Goal: Task Accomplishment & Management: Manage account settings

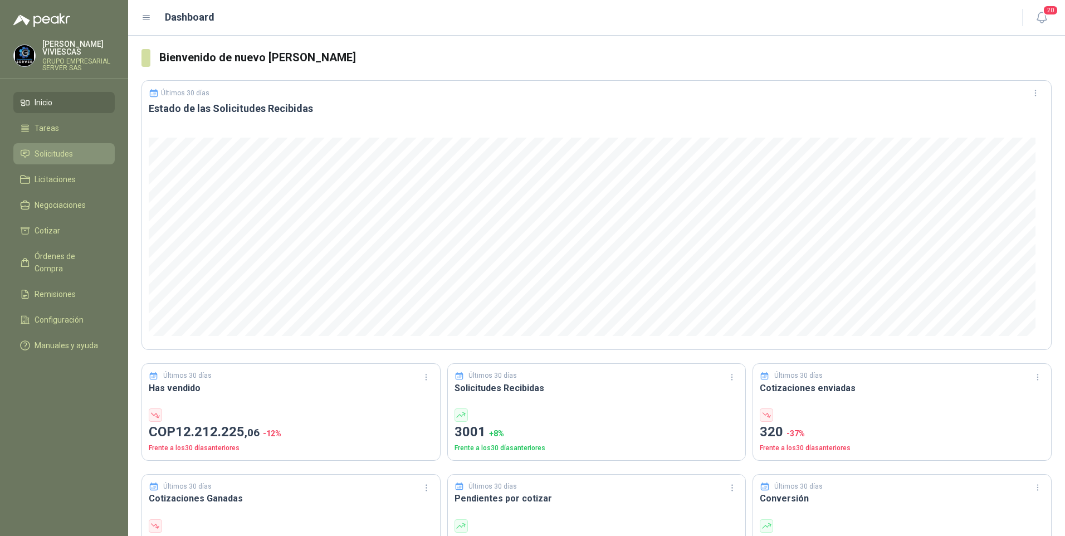
click at [52, 150] on span "Solicitudes" at bounding box center [54, 154] width 38 height 12
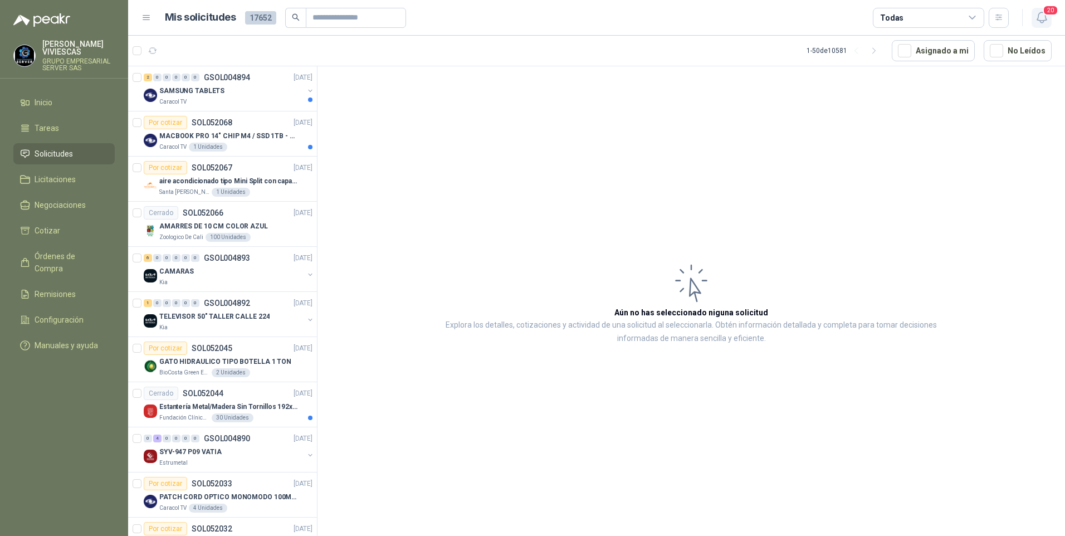
click at [1041, 19] on icon "button" at bounding box center [1042, 18] width 14 height 14
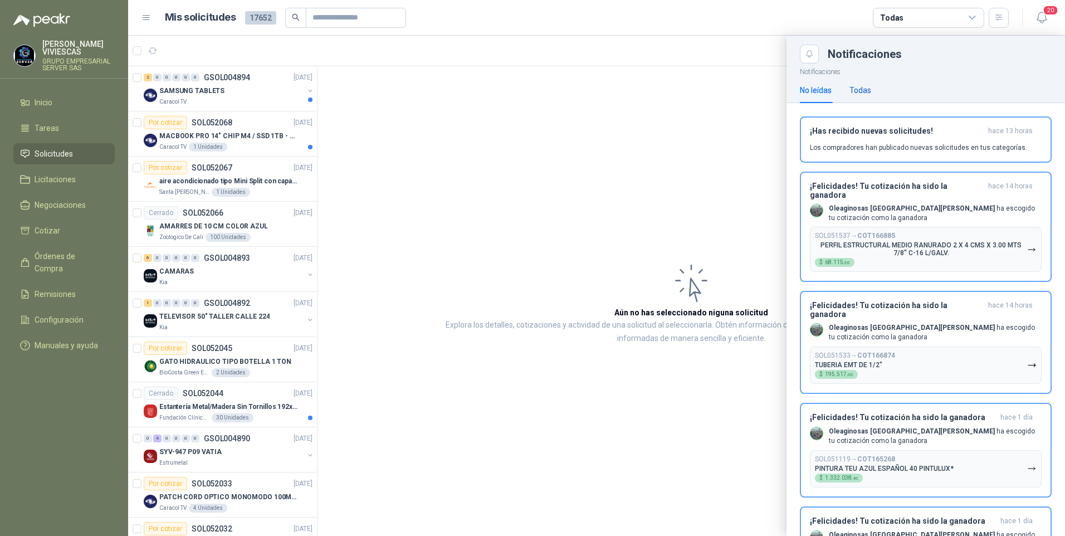
click at [866, 87] on div "Todas" at bounding box center [860, 90] width 22 height 12
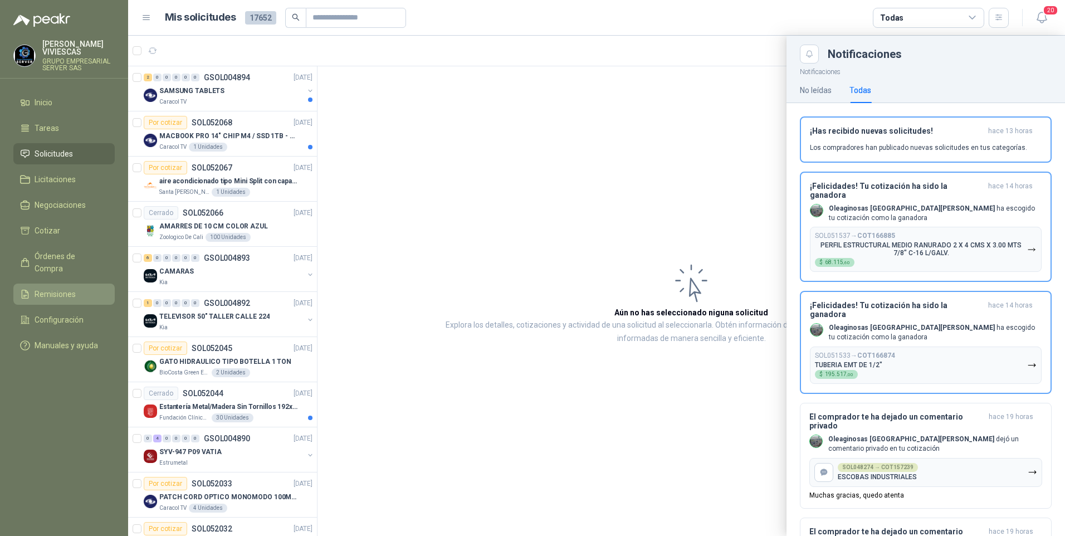
click at [41, 288] on span "Remisiones" at bounding box center [55, 294] width 41 height 12
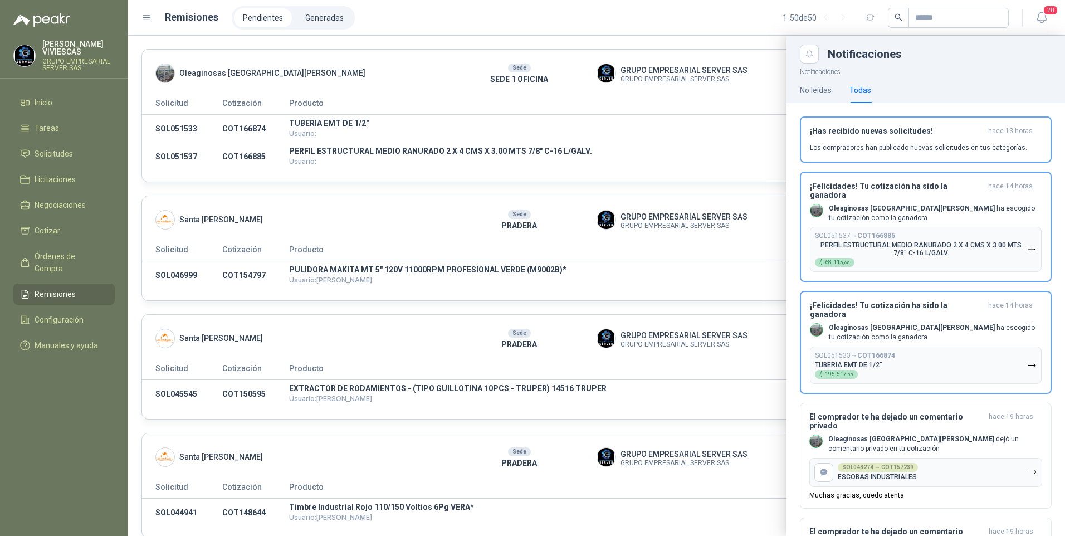
click at [737, 135] on div at bounding box center [596, 286] width 937 height 500
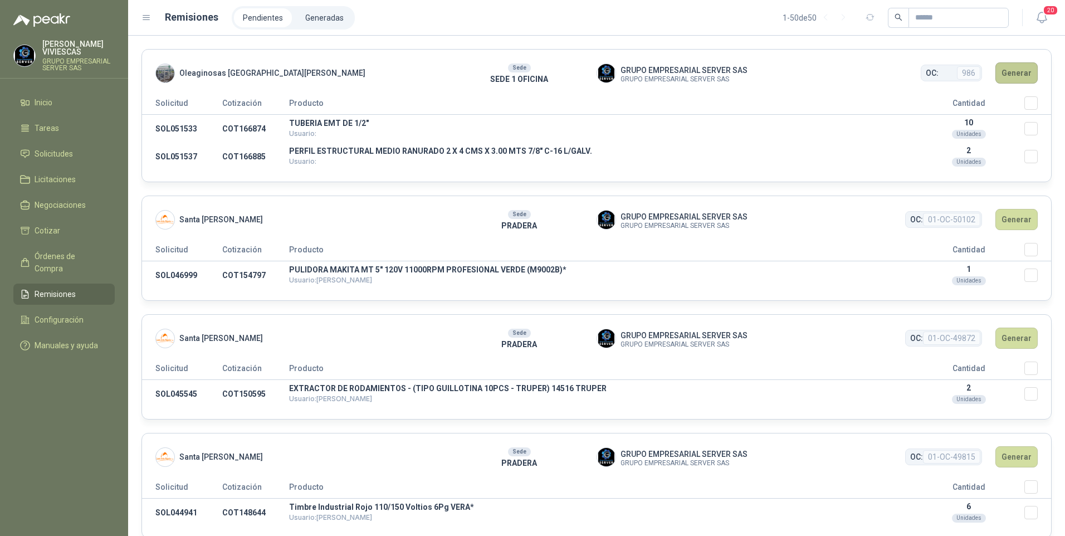
click at [1010, 75] on button "Generar" at bounding box center [1016, 72] width 42 height 21
click at [1010, 73] on button "Generar" at bounding box center [1016, 72] width 42 height 21
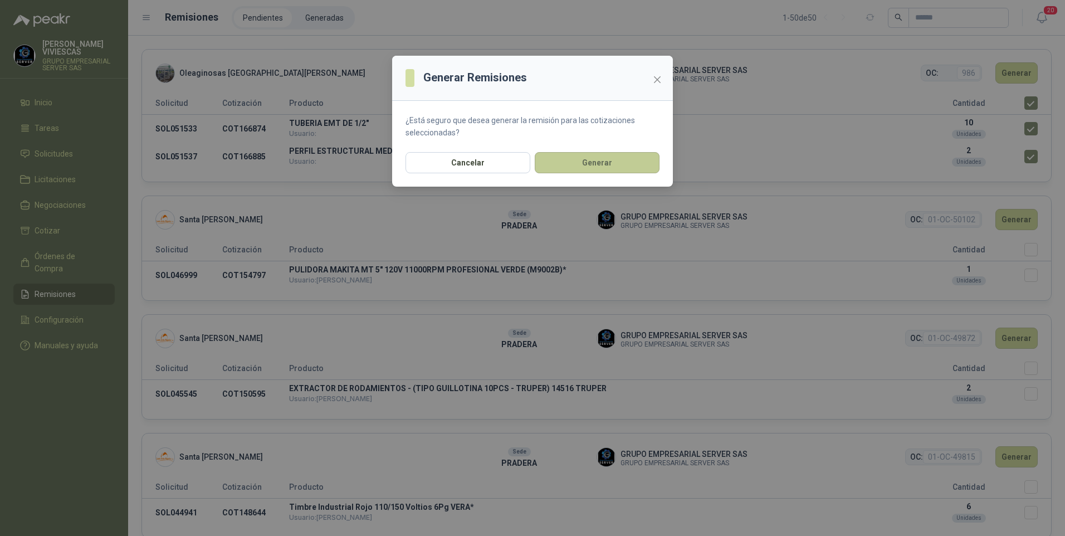
click at [579, 162] on button "Generar" at bounding box center [597, 162] width 125 height 21
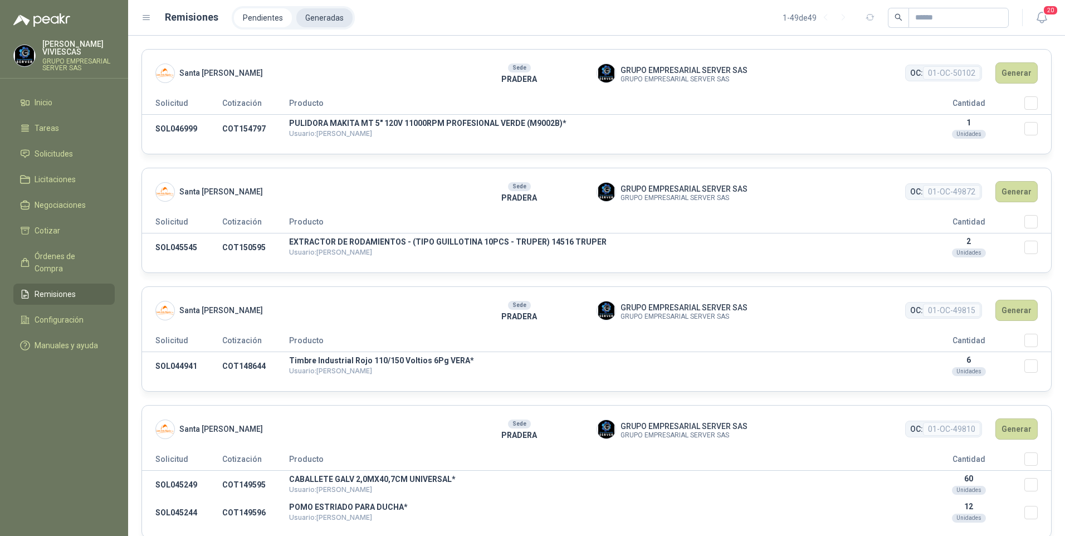
click at [328, 15] on li "Generadas" at bounding box center [324, 17] width 56 height 19
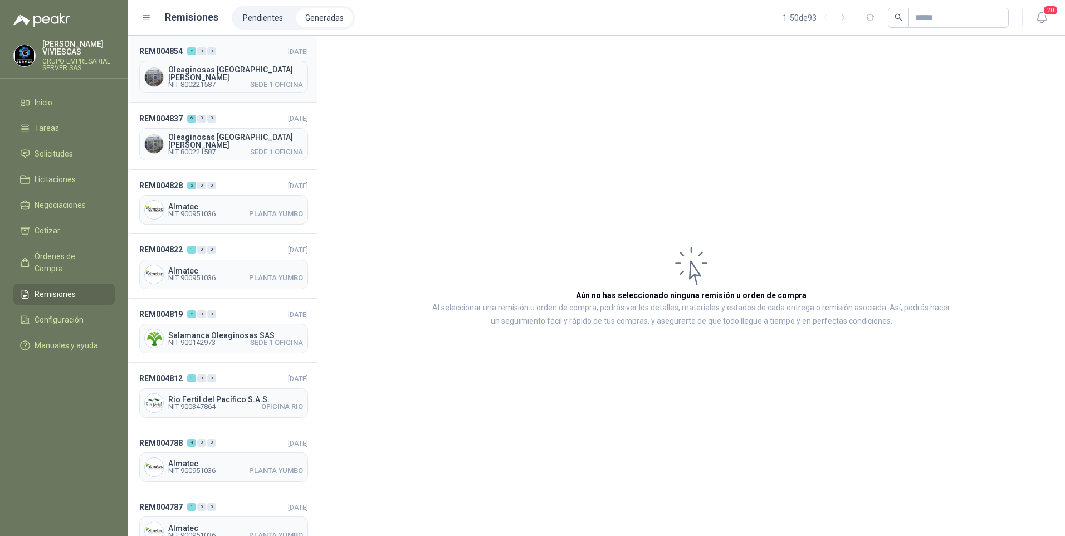
click at [210, 87] on div "Oleaginosas San Fernando NIT 800221587 SEDE 1 OFICINA" at bounding box center [223, 77] width 169 height 32
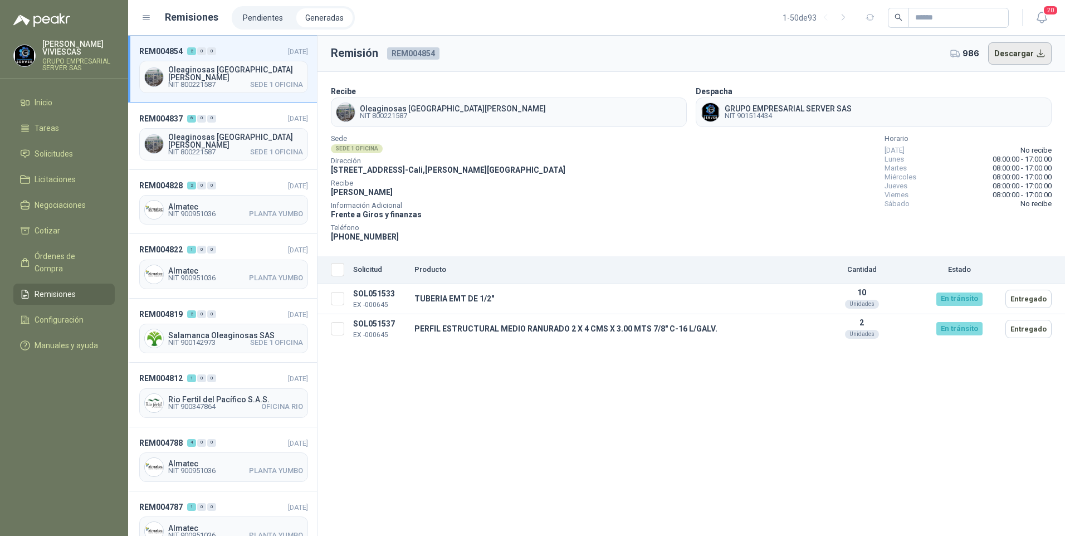
click at [1034, 42] on button "Descargar" at bounding box center [1020, 53] width 64 height 22
drag, startPoint x: 414, startPoint y: 295, endPoint x: 499, endPoint y: 297, distance: 84.7
click at [499, 297] on td "TUBERIA EMT DE 1/2"" at bounding box center [608, 299] width 396 height 30
drag, startPoint x: 499, startPoint y: 297, endPoint x: 475, endPoint y: 295, distance: 23.5
copy td "TUBERIA EMT DE 1/2""
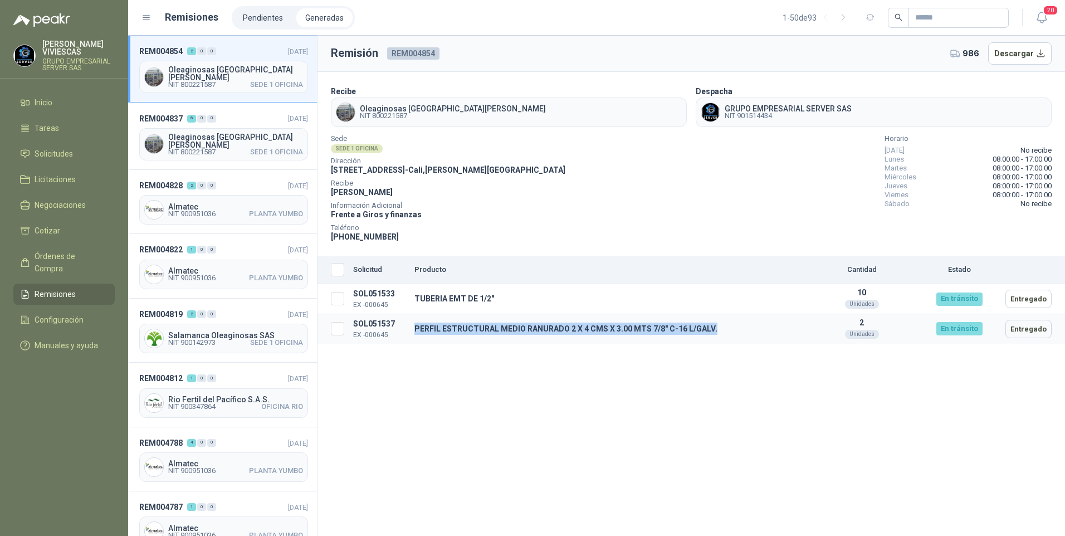
drag, startPoint x: 414, startPoint y: 328, endPoint x: 773, endPoint y: 325, distance: 358.7
click at [773, 325] on td "PERFIL ESTRUCTURAL MEDIO RANURADO 2 X 4 CMS X 3.00 MTS 7/8" C-16 L/GALV." at bounding box center [608, 329] width 396 height 30
copy td "PERFIL ESTRUCTURAL MEDIO RANURADO 2 X 4 CMS X 3.00 MTS 7/8" C-16 L/GALV."
click at [1018, 47] on button "Descargar" at bounding box center [1020, 53] width 64 height 22
click at [61, 155] on span "Solicitudes" at bounding box center [54, 154] width 38 height 12
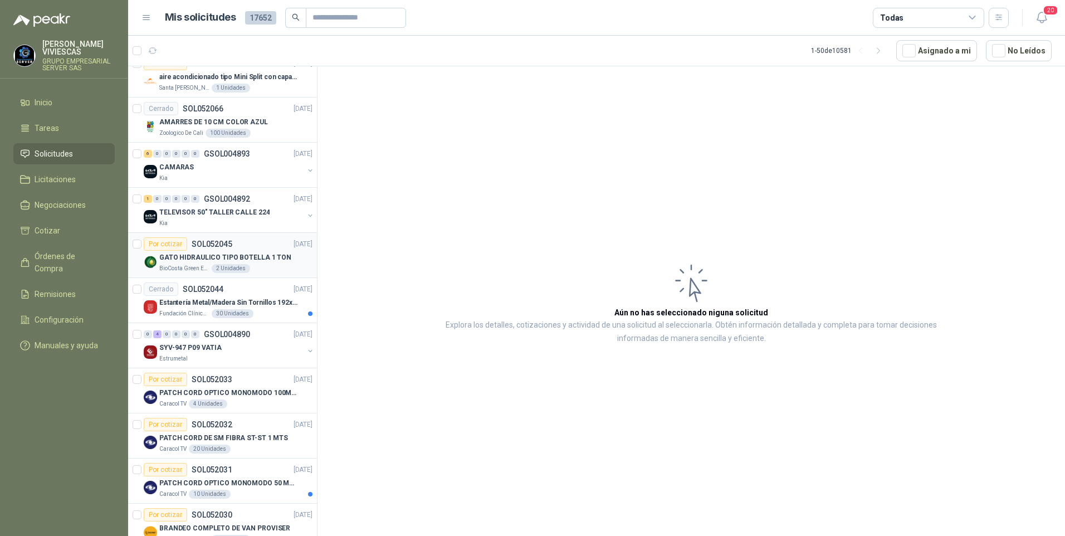
scroll to position [167, 0]
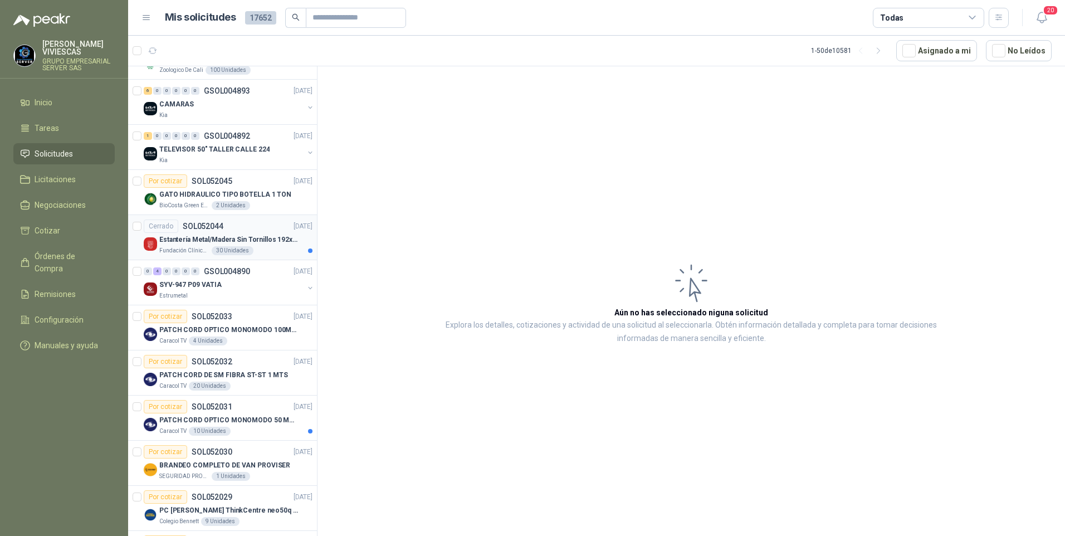
click at [191, 243] on p "Estantería Metal/Madera Sin Tornillos 192x100x50 cm 5 Niveles Gris" at bounding box center [228, 240] width 139 height 11
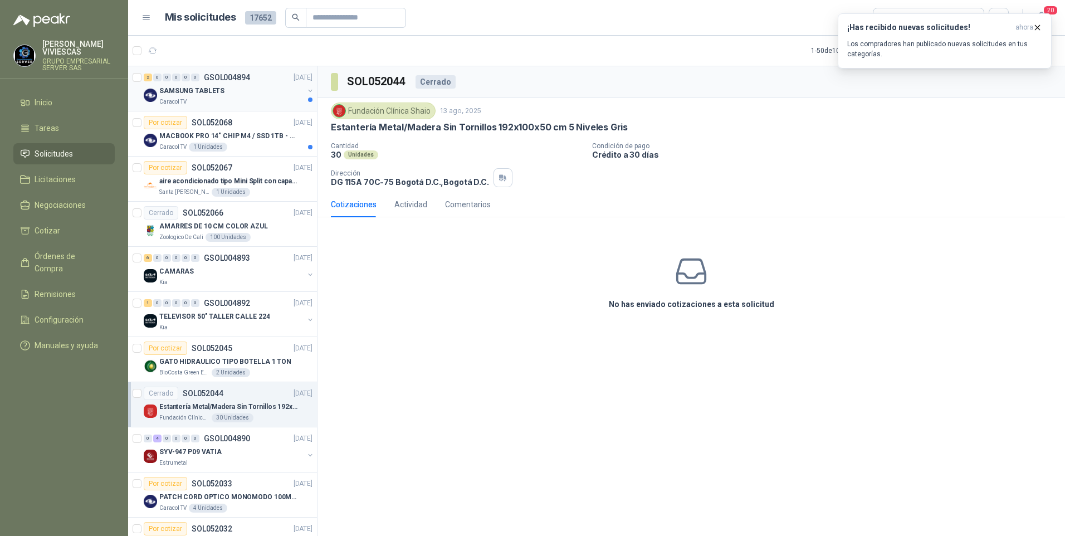
click at [194, 104] on div "Caracol TV" at bounding box center [231, 101] width 144 height 9
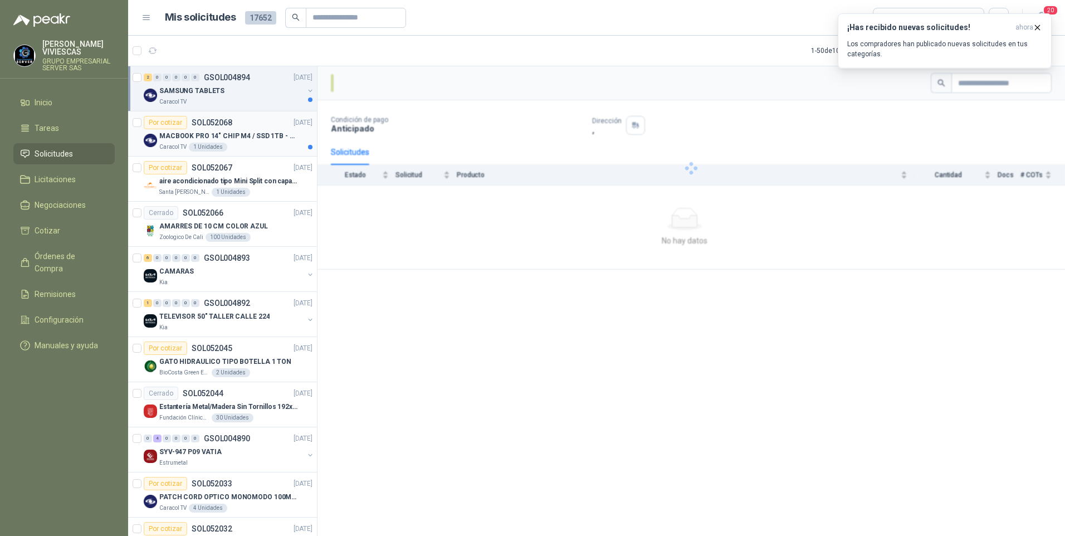
click at [256, 141] on div "MACBOOK PRO 14" CHIP M4 / SSD 1TB - 24 GB RAM" at bounding box center [235, 135] width 153 height 13
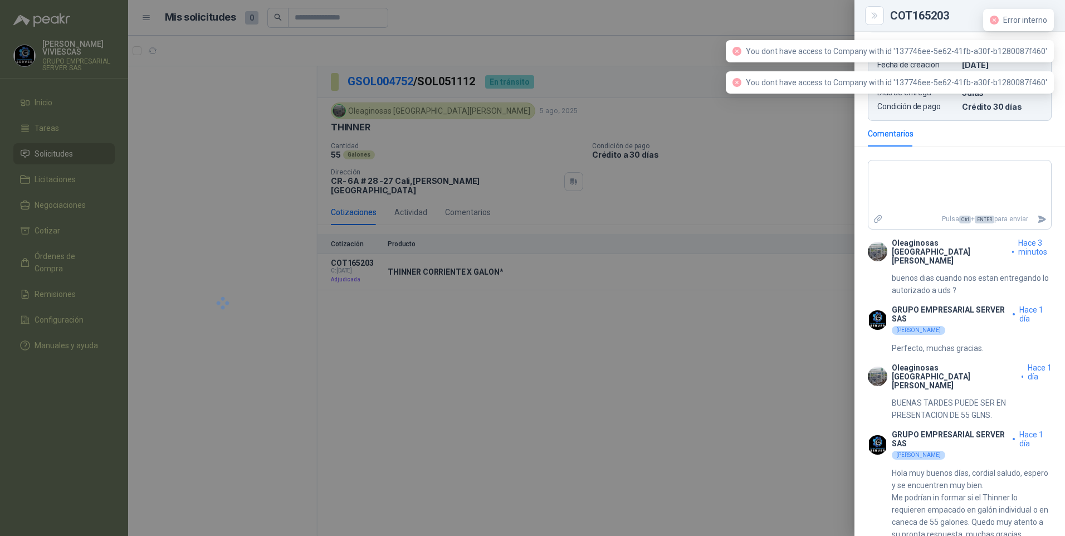
scroll to position [391, 0]
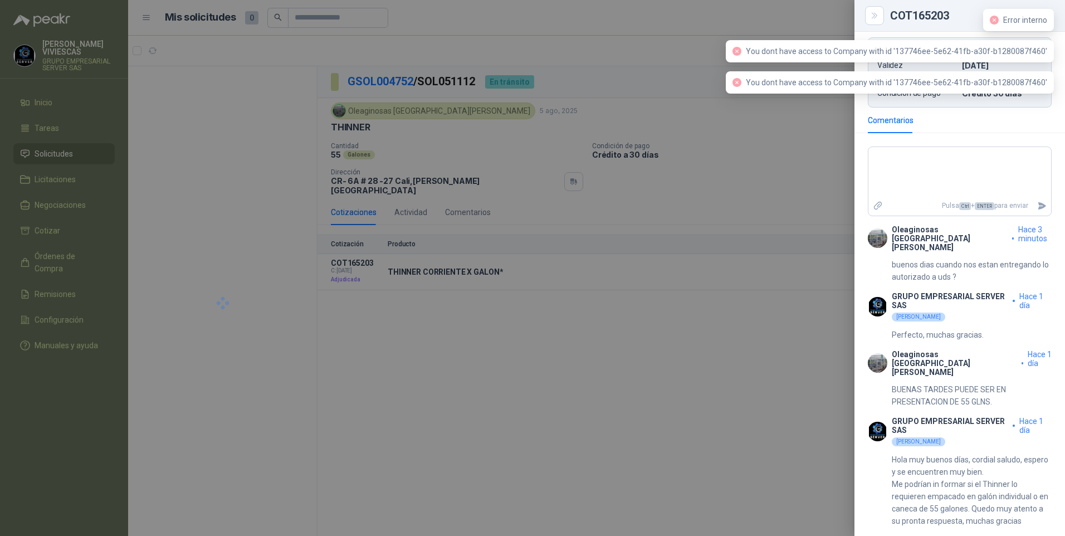
click at [428, 411] on div at bounding box center [532, 268] width 1065 height 536
